Goal: Task Accomplishment & Management: Complete application form

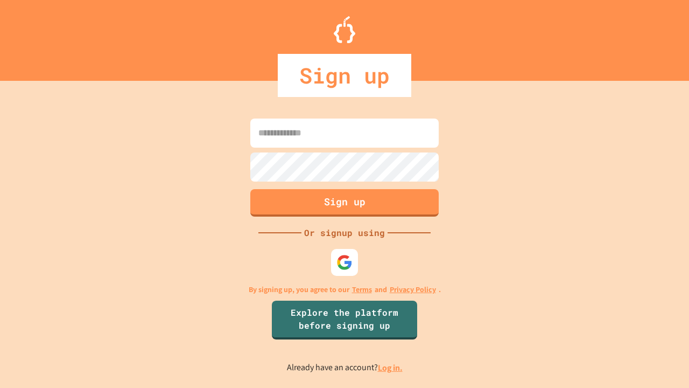
click at [391, 367] on link "Log in." at bounding box center [390, 367] width 25 height 11
